Goal: Transaction & Acquisition: Purchase product/service

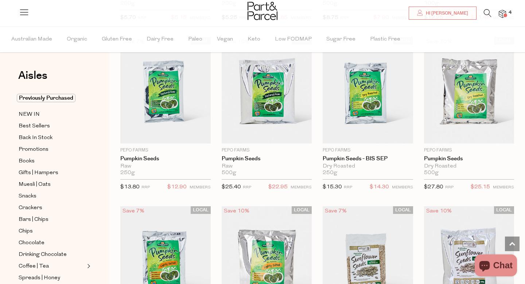
scroll to position [1413, 0]
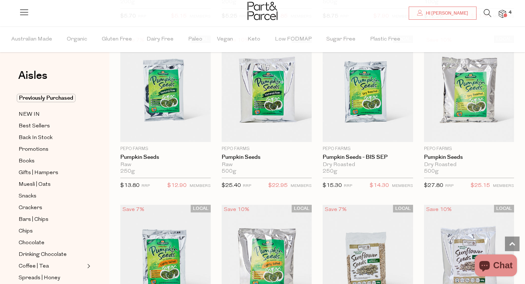
click at [484, 11] on icon at bounding box center [488, 13] width 8 height 8
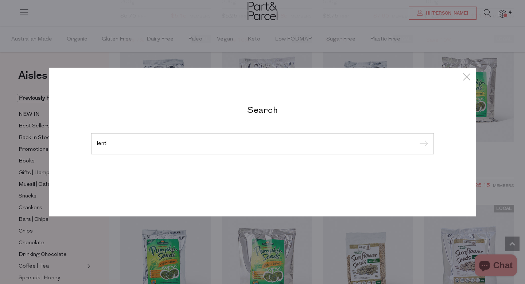
type input "lentil"
click at [417, 139] on input "submit" at bounding box center [422, 144] width 11 height 11
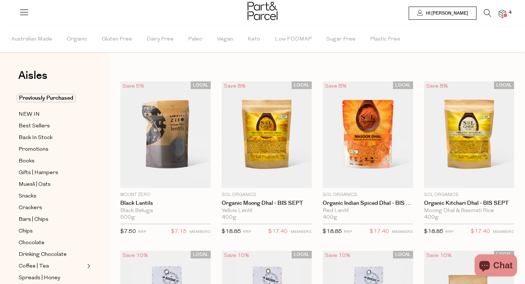
click at [484, 13] on icon at bounding box center [488, 13] width 8 height 8
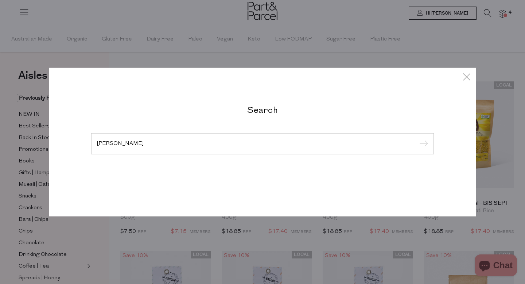
type input "rosita"
click at [417, 139] on input "submit" at bounding box center [422, 144] width 11 height 11
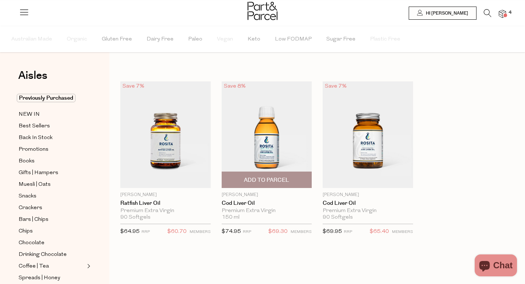
click at [275, 180] on span "Add To Parcel" at bounding box center [266, 180] width 45 height 8
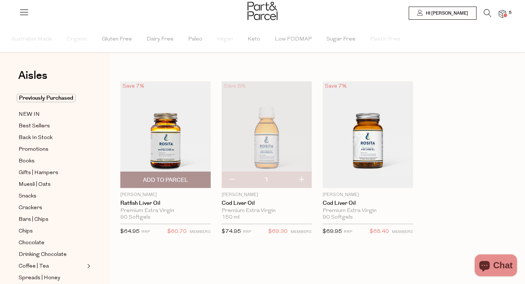
click at [172, 148] on img at bounding box center [165, 134] width 90 height 106
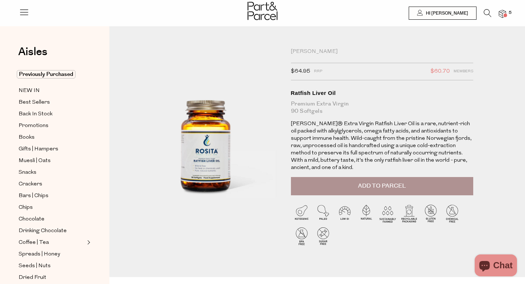
click at [505, 13] on img at bounding box center [502, 14] width 7 height 8
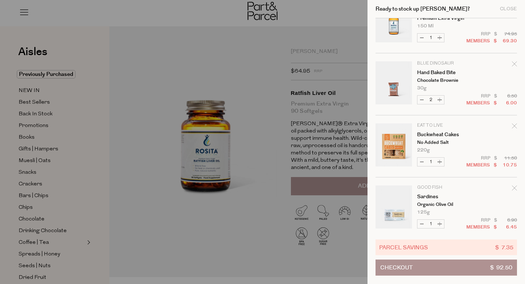
scroll to position [35, 0]
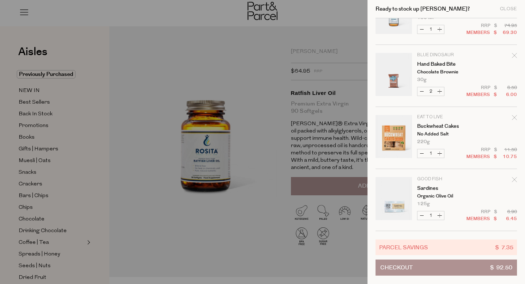
click at [34, 96] on div at bounding box center [262, 142] width 525 height 284
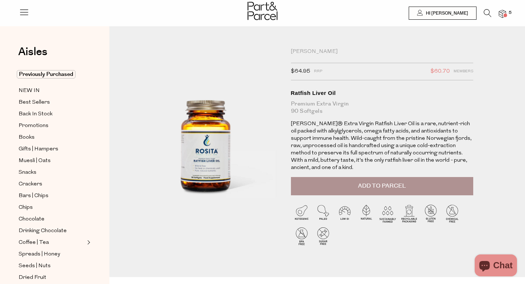
click at [502, 11] on img at bounding box center [502, 14] width 7 height 8
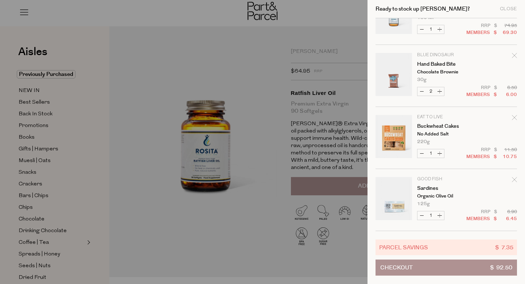
click at [321, 45] on div at bounding box center [262, 142] width 525 height 284
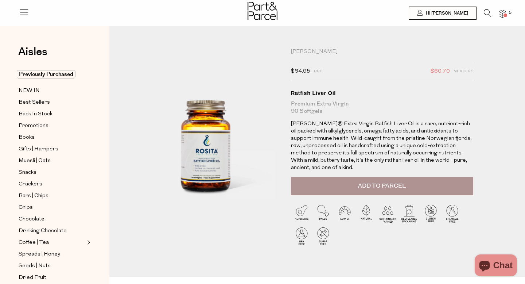
click at [484, 6] on div at bounding box center [262, 12] width 525 height 24
click at [484, 9] on icon at bounding box center [488, 13] width 8 height 8
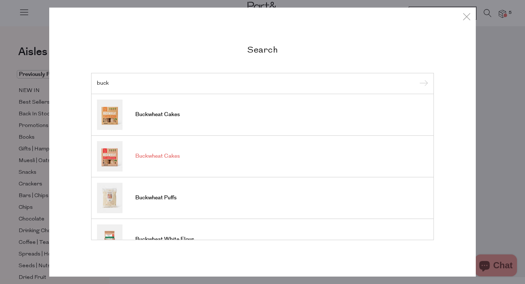
type input "buck"
click at [159, 155] on span "Buckwheat Cakes" at bounding box center [157, 155] width 44 height 7
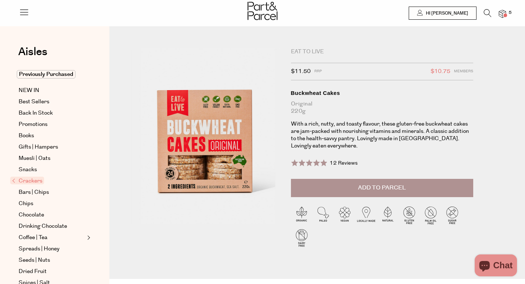
click at [380, 189] on span "Add to Parcel" at bounding box center [382, 187] width 48 height 8
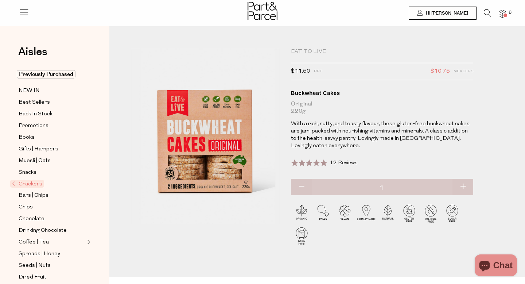
click at [33, 185] on span "Crackers" at bounding box center [27, 184] width 34 height 8
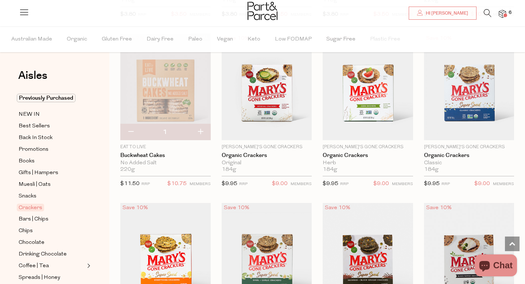
scroll to position [740, 0]
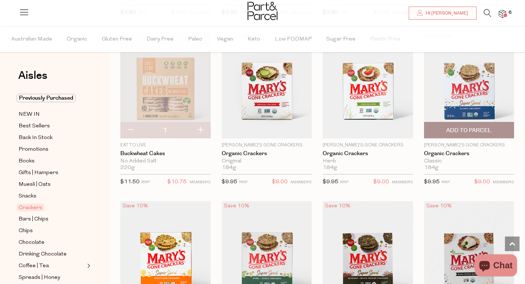
click at [467, 98] on img at bounding box center [469, 85] width 90 height 106
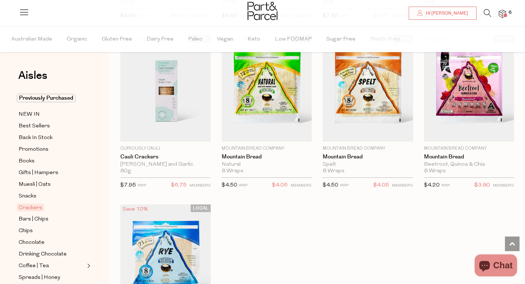
scroll to position [1414, 0]
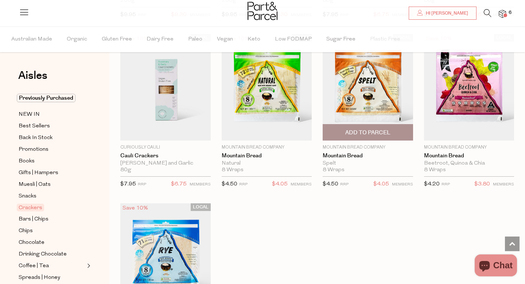
click at [375, 135] on span "Add To Parcel" at bounding box center [368, 132] width 86 height 16
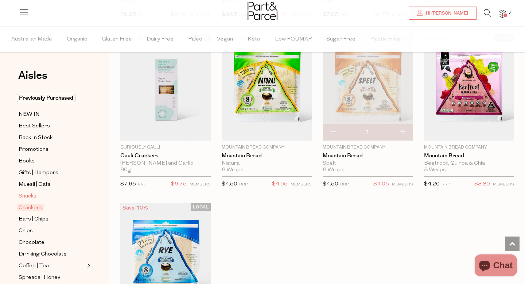
click at [33, 197] on span "Snacks" at bounding box center [28, 196] width 18 height 9
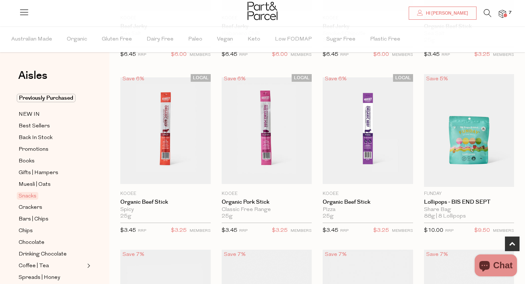
scroll to position [360, 0]
click at [37, 239] on span "Chocolate" at bounding box center [32, 242] width 26 height 9
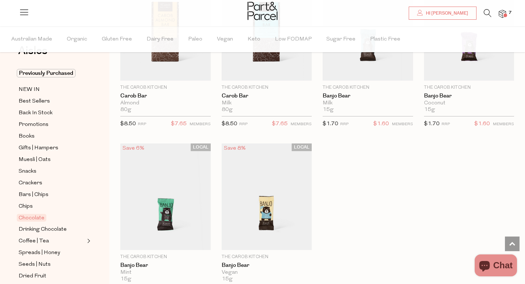
scroll to position [2003, 0]
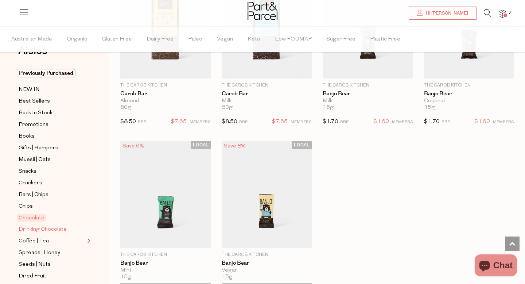
click at [48, 228] on span "Drinking Chocolate" at bounding box center [43, 229] width 48 height 9
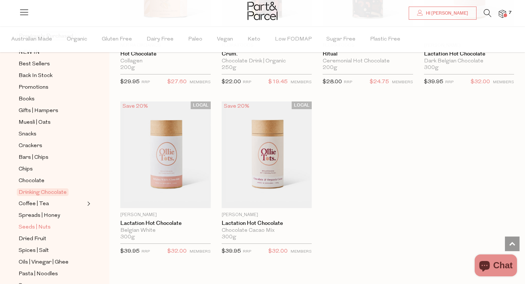
scroll to position [66, 0]
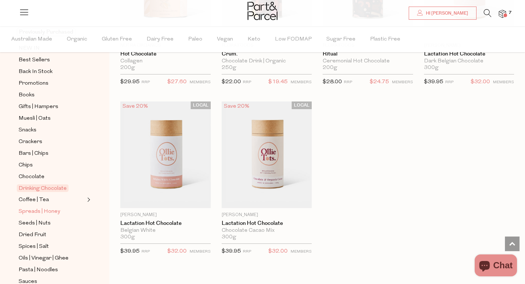
click at [36, 209] on span "Spreads | Honey" at bounding box center [40, 211] width 42 height 9
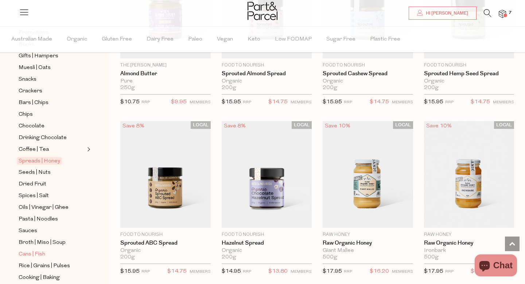
scroll to position [122, 0]
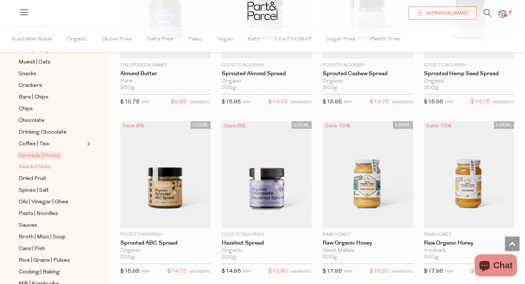
click at [42, 168] on span "Seeds | Nuts" at bounding box center [35, 167] width 32 height 9
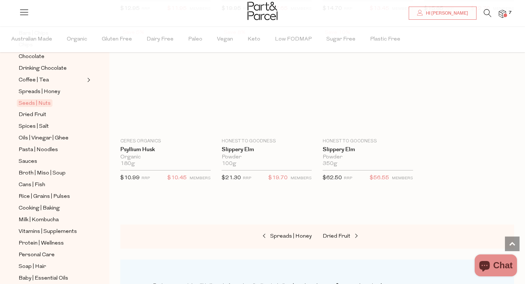
scroll to position [1930, 0]
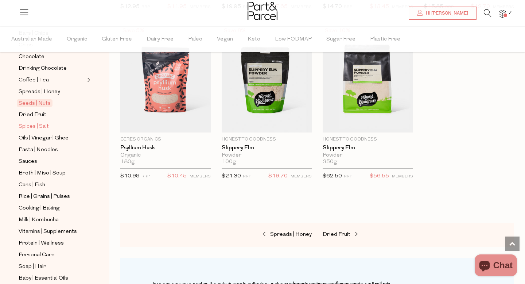
click at [38, 127] on span "Spices | Salt" at bounding box center [34, 126] width 30 height 9
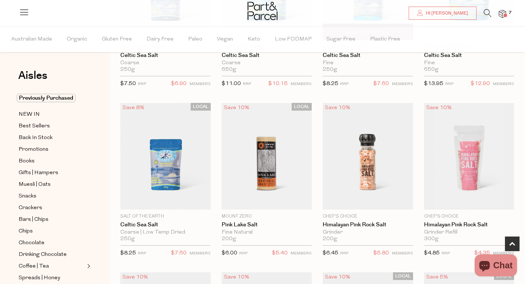
scroll to position [341, 0]
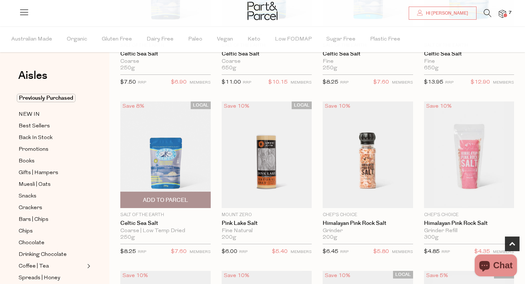
click at [185, 163] on img at bounding box center [165, 154] width 90 height 106
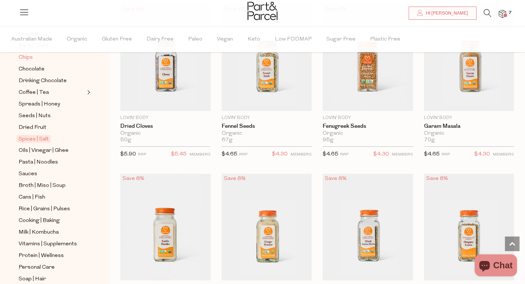
scroll to position [180, 0]
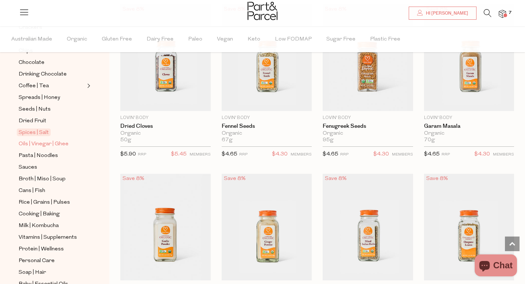
click at [51, 144] on span "Oils | Vinegar | Ghee" at bounding box center [44, 144] width 50 height 9
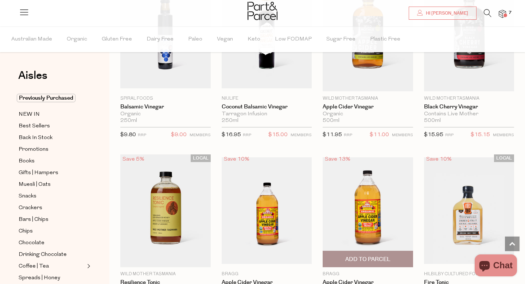
scroll to position [1647, 0]
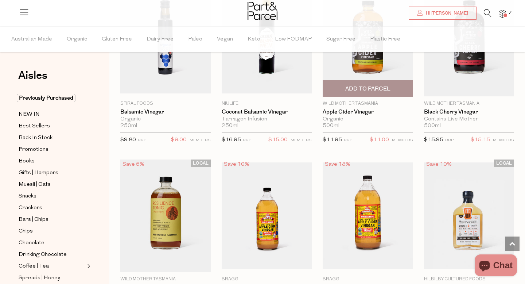
click at [374, 81] on span "Add To Parcel" at bounding box center [368, 89] width 86 height 16
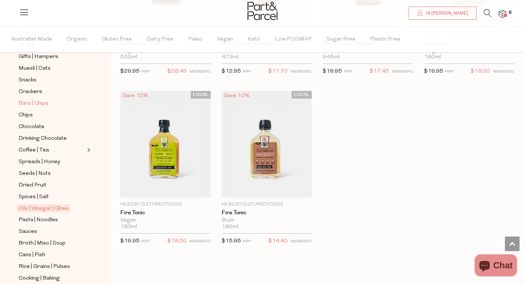
scroll to position [119, 0]
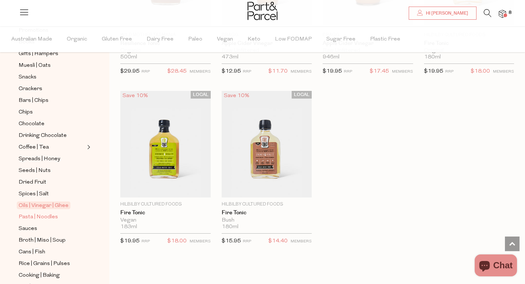
click at [38, 217] on span "Pasta | Noodles" at bounding box center [38, 217] width 39 height 9
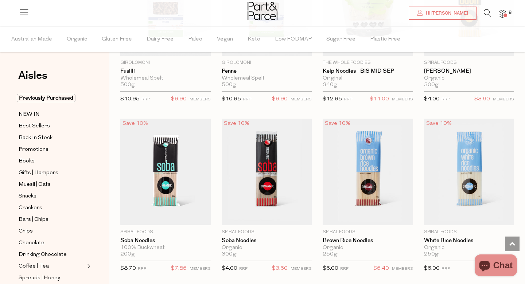
scroll to position [1507, 0]
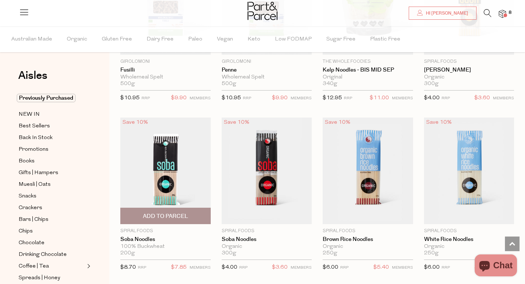
click at [185, 218] on span "Add To Parcel" at bounding box center [165, 216] width 86 height 16
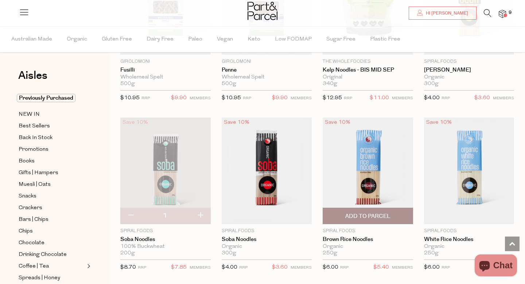
click at [392, 210] on span "Add To Parcel" at bounding box center [368, 216] width 86 height 16
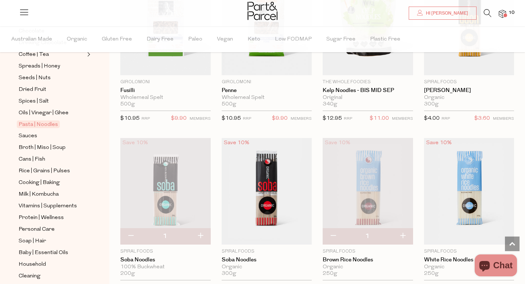
scroll to position [221, 0]
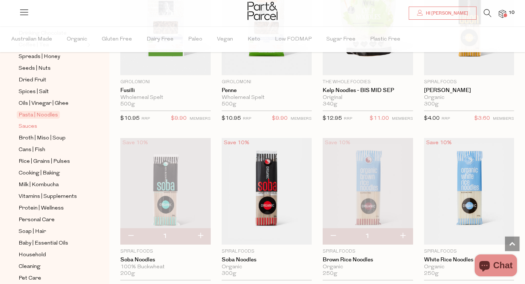
click at [35, 129] on span "Sauces" at bounding box center [28, 126] width 19 height 9
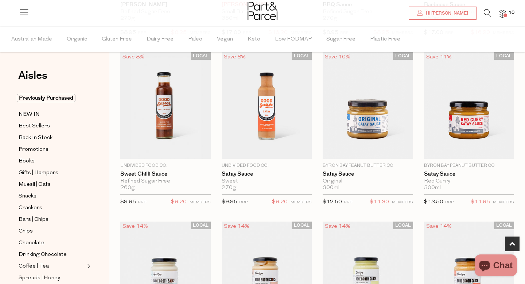
scroll to position [213, 0]
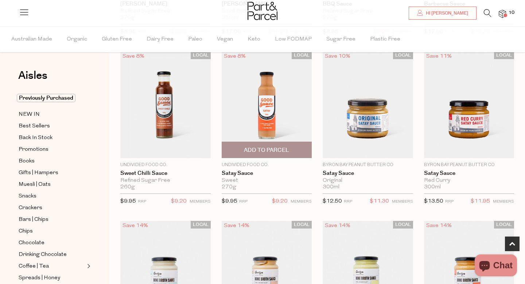
click at [288, 128] on img at bounding box center [267, 104] width 90 height 106
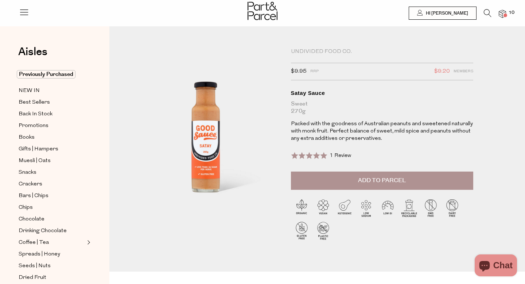
click at [355, 179] on button "Add to Parcel" at bounding box center [382, 180] width 182 height 18
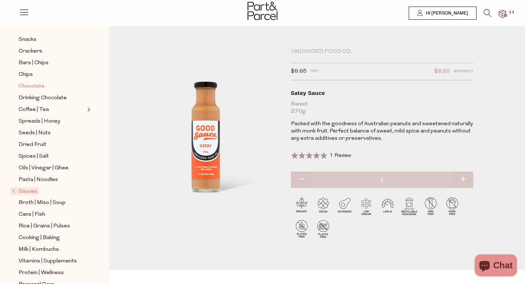
scroll to position [134, 0]
click at [51, 201] on span "Broth | Miso | Soup" at bounding box center [42, 201] width 47 height 9
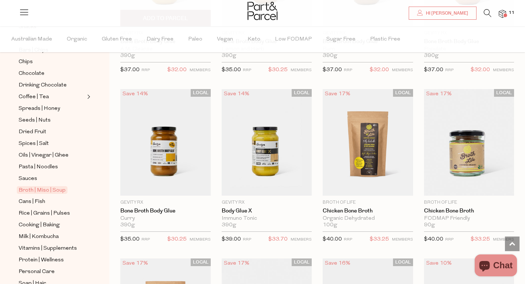
scroll to position [685, 0]
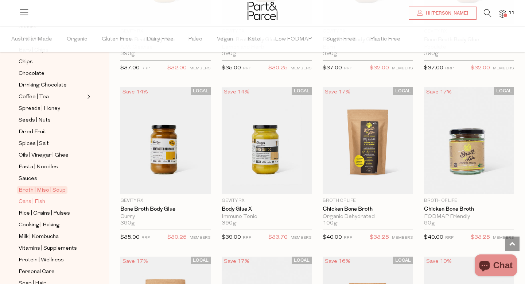
click at [40, 203] on span "Cans | Fish" at bounding box center [32, 201] width 27 height 9
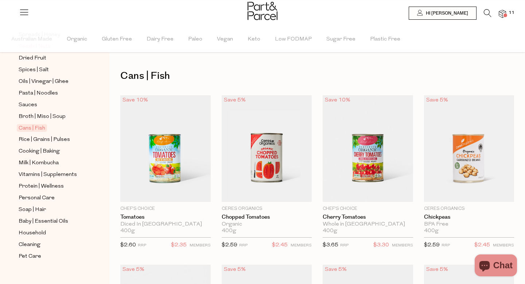
scroll to position [244, 0]
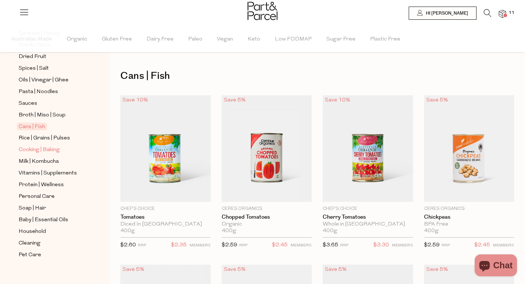
click at [49, 151] on span "Cooking | Baking" at bounding box center [39, 149] width 41 height 9
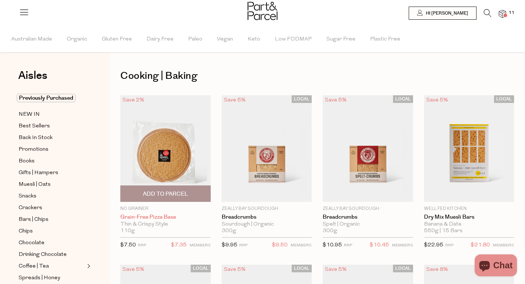
click at [160, 217] on link "Grain-Free Pizza Base" at bounding box center [165, 217] width 90 height 7
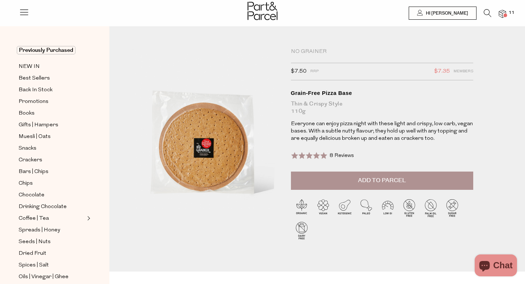
scroll to position [40, 0]
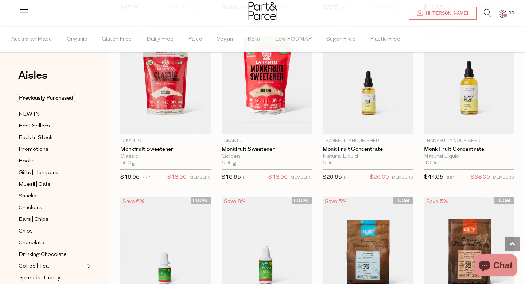
scroll to position [1765, 0]
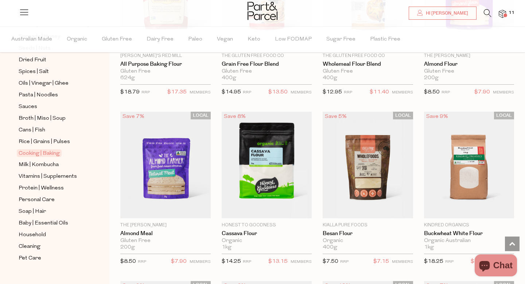
scroll to position [246, 0]
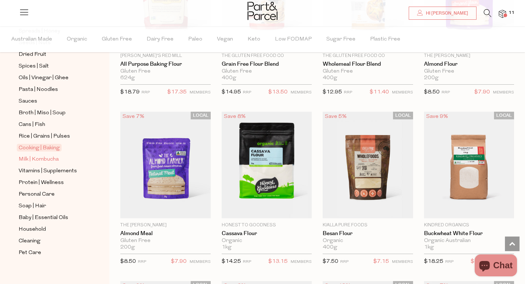
click at [51, 162] on span "Milk | Kombucha" at bounding box center [39, 159] width 40 height 9
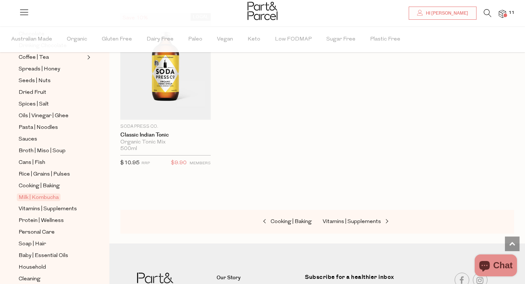
scroll to position [209, 0]
click at [63, 212] on span "Vitamins | Supplements" at bounding box center [48, 208] width 58 height 9
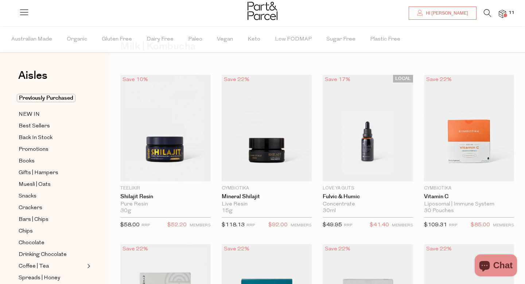
scroll to position [4, 0]
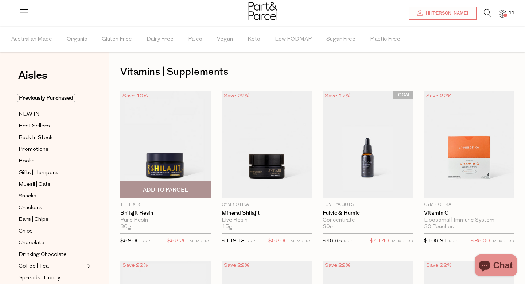
click at [174, 167] on img at bounding box center [165, 144] width 90 height 106
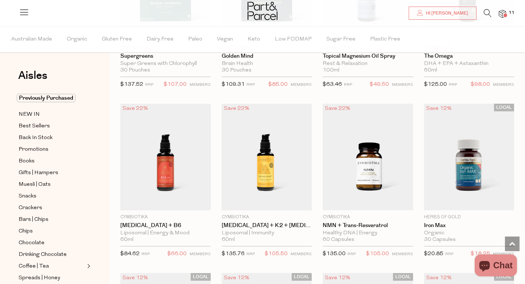
scroll to position [499, 0]
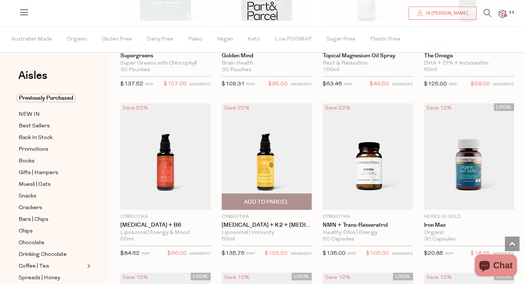
click at [264, 179] on img at bounding box center [267, 156] width 90 height 106
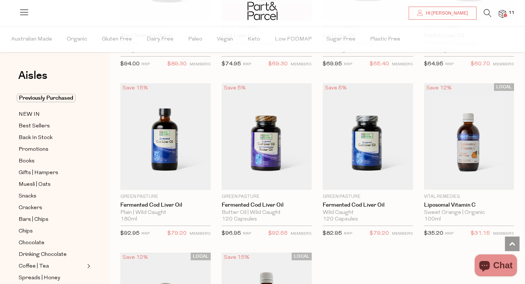
scroll to position [1887, 0]
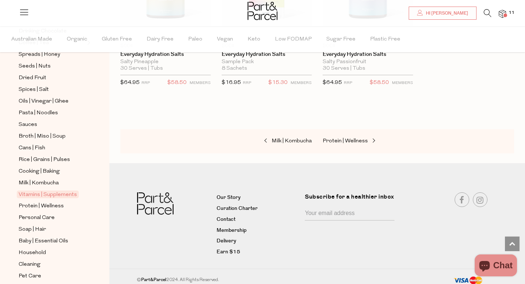
scroll to position [223, 0]
click at [63, 203] on link "Protein | Wellness" at bounding box center [52, 205] width 66 height 9
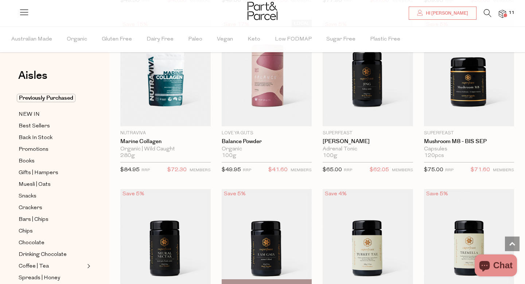
scroll to position [1089, 0]
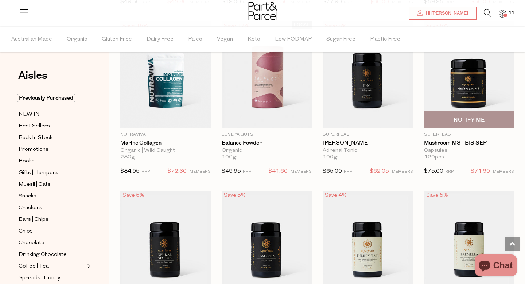
click at [461, 89] on img at bounding box center [469, 74] width 90 height 106
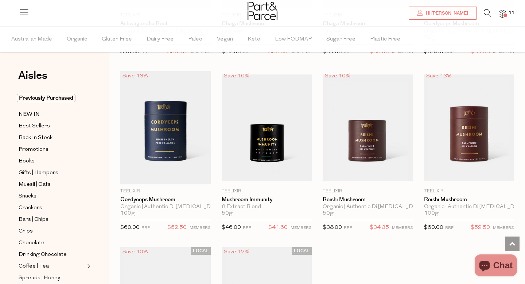
scroll to position [1883, 0]
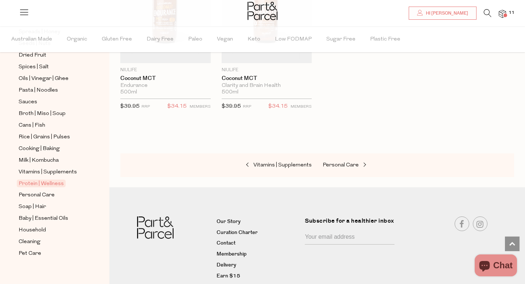
scroll to position [252, 0]
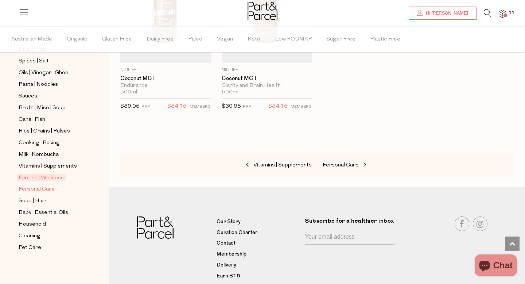
click at [40, 187] on span "Personal Care" at bounding box center [37, 189] width 36 height 9
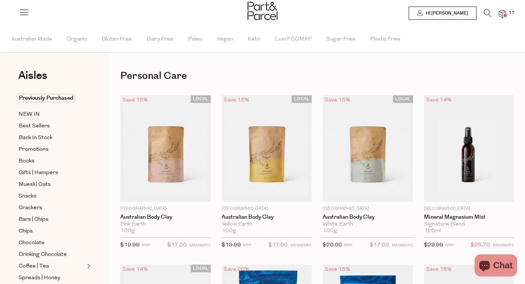
click at [502, 15] on img at bounding box center [502, 14] width 7 height 8
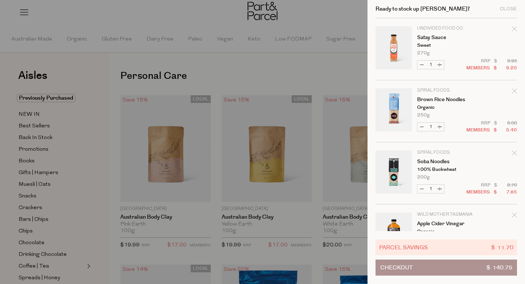
click at [413, 266] on button "Checkout $ 140.75" at bounding box center [445, 267] width 141 height 16
